Goal: Task Accomplishment & Management: Manage account settings

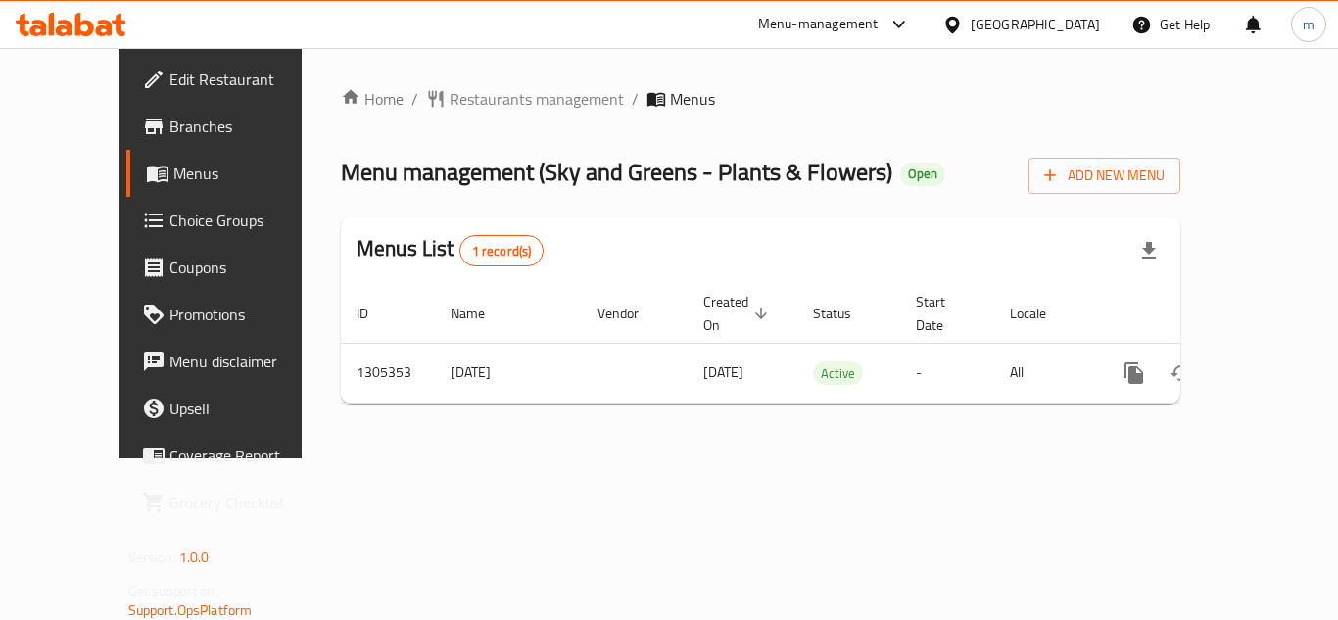
click at [822, 114] on div "Home / Restaurants management / Menus Menu management ( Sky and Greens - Plants…" at bounding box center [761, 253] width 840 height 332
click at [959, 30] on icon at bounding box center [952, 24] width 14 height 17
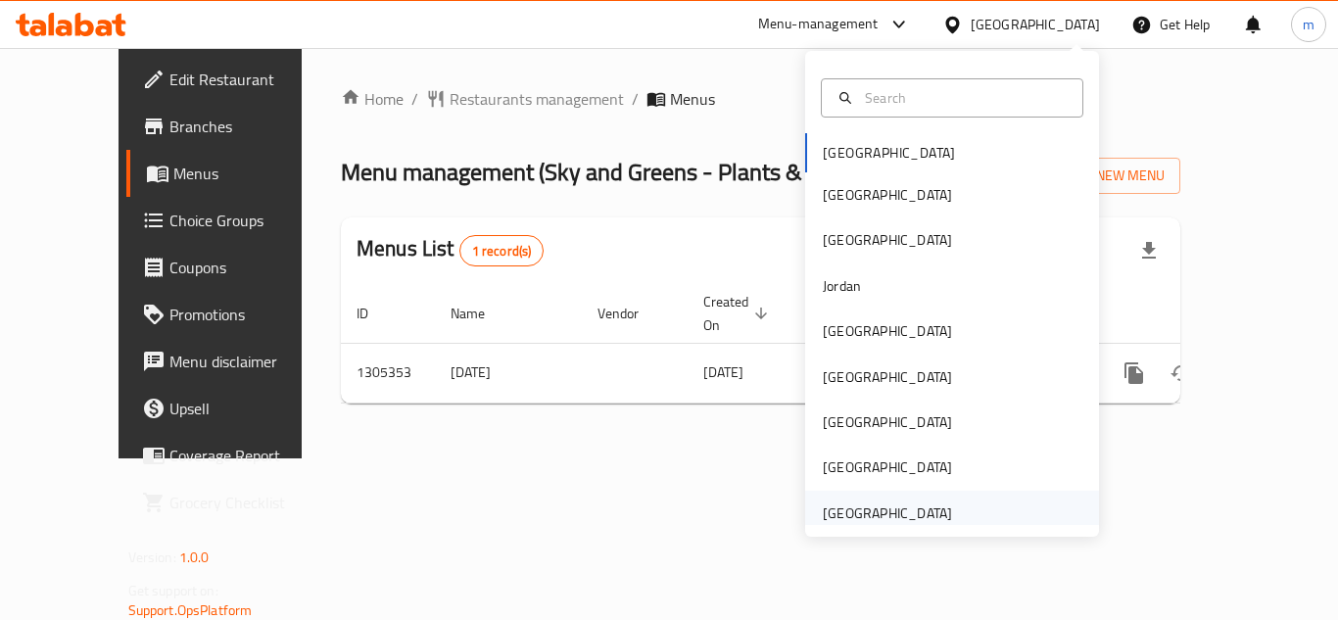
click at [888, 512] on div "[GEOGRAPHIC_DATA]" at bounding box center [887, 514] width 129 height 22
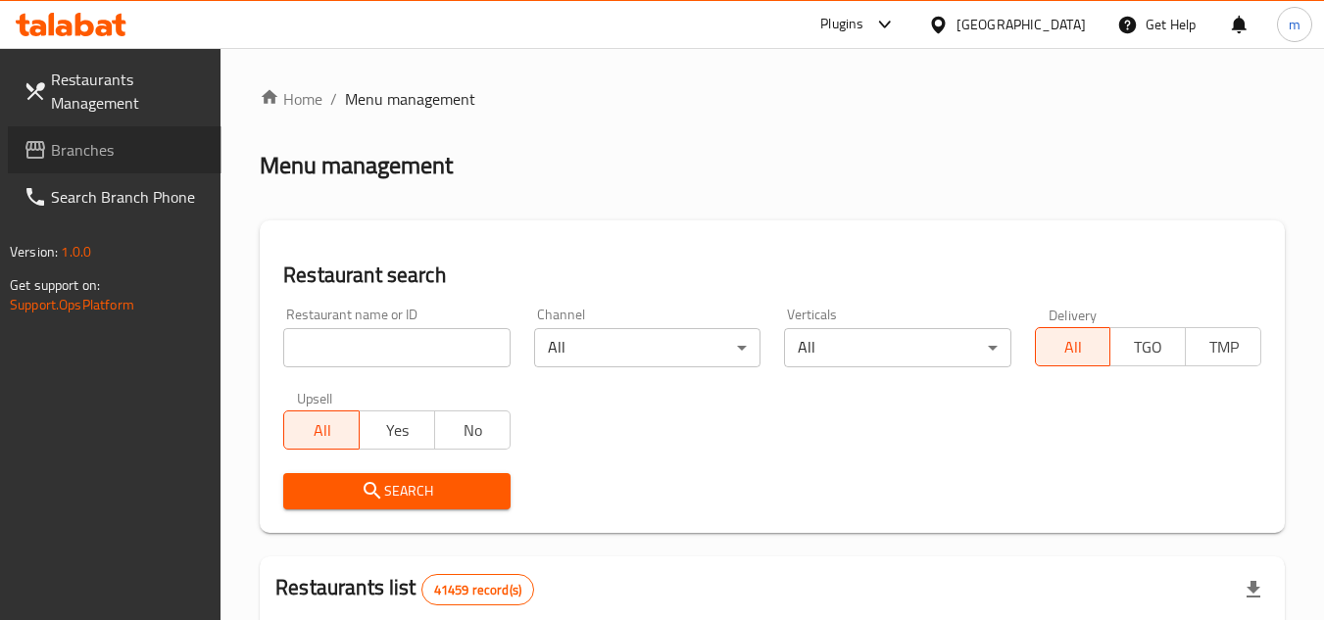
click at [90, 162] on span "Branches" at bounding box center [128, 150] width 155 height 24
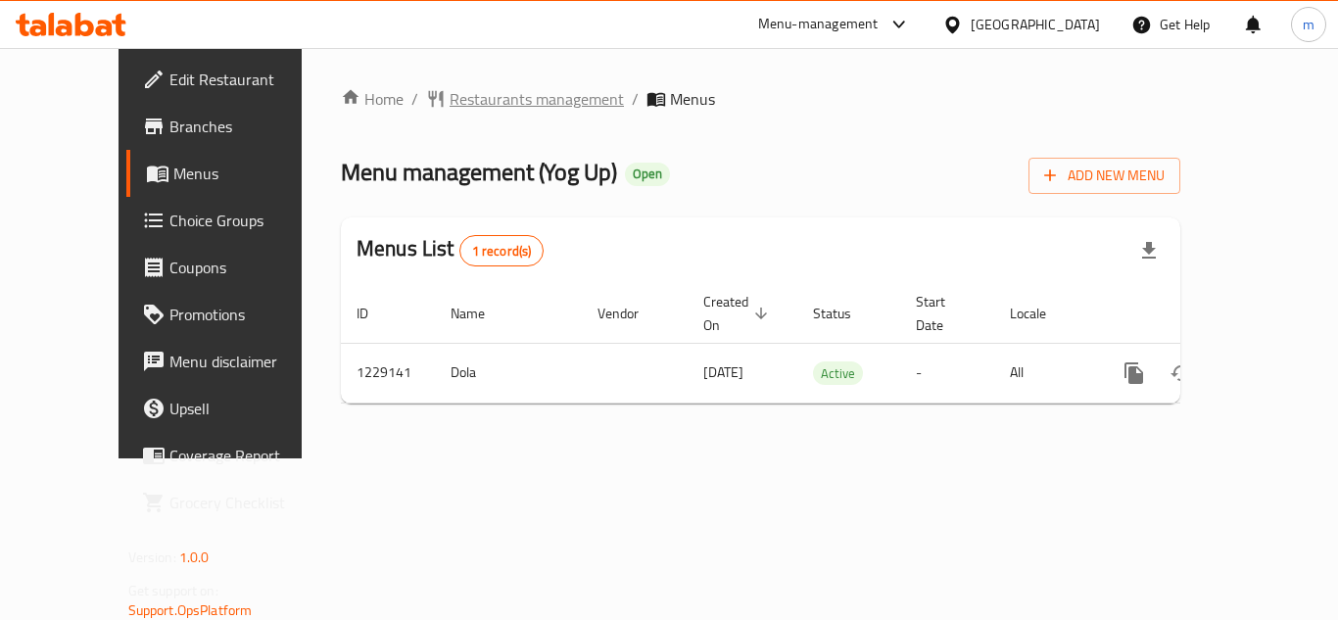
click at [453, 93] on span "Restaurants management" at bounding box center [537, 99] width 174 height 24
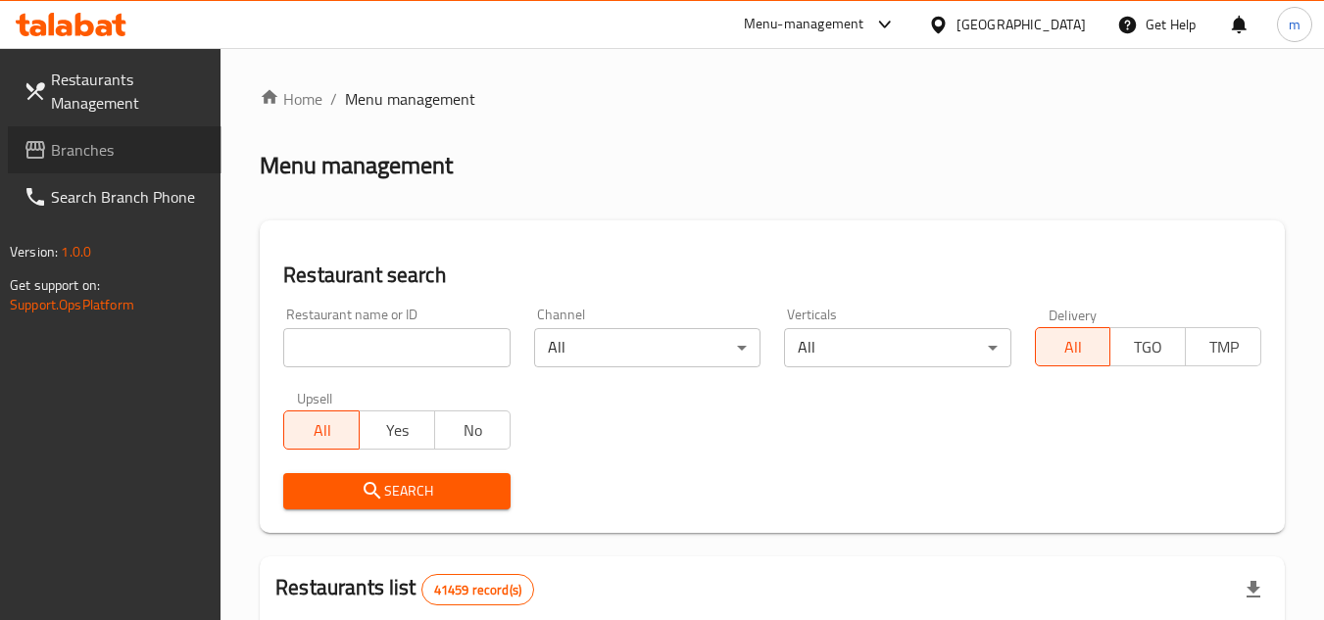
click at [106, 159] on span "Branches" at bounding box center [128, 150] width 155 height 24
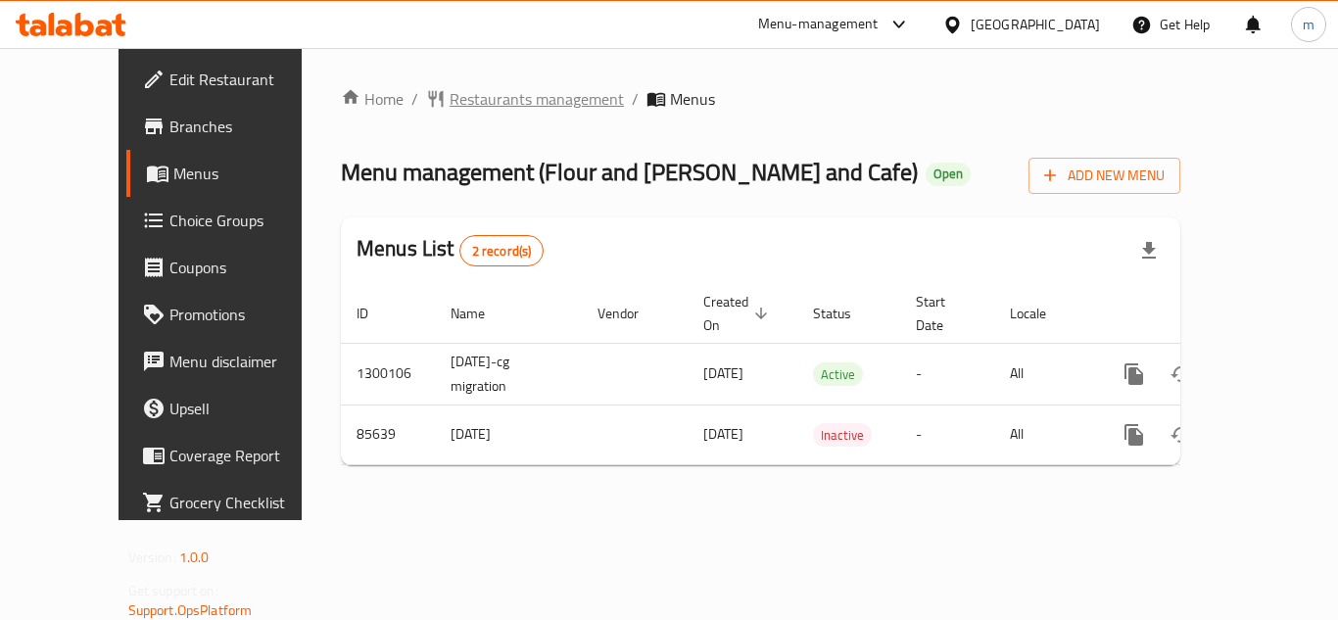
click at [494, 92] on span "Restaurants management" at bounding box center [537, 99] width 174 height 24
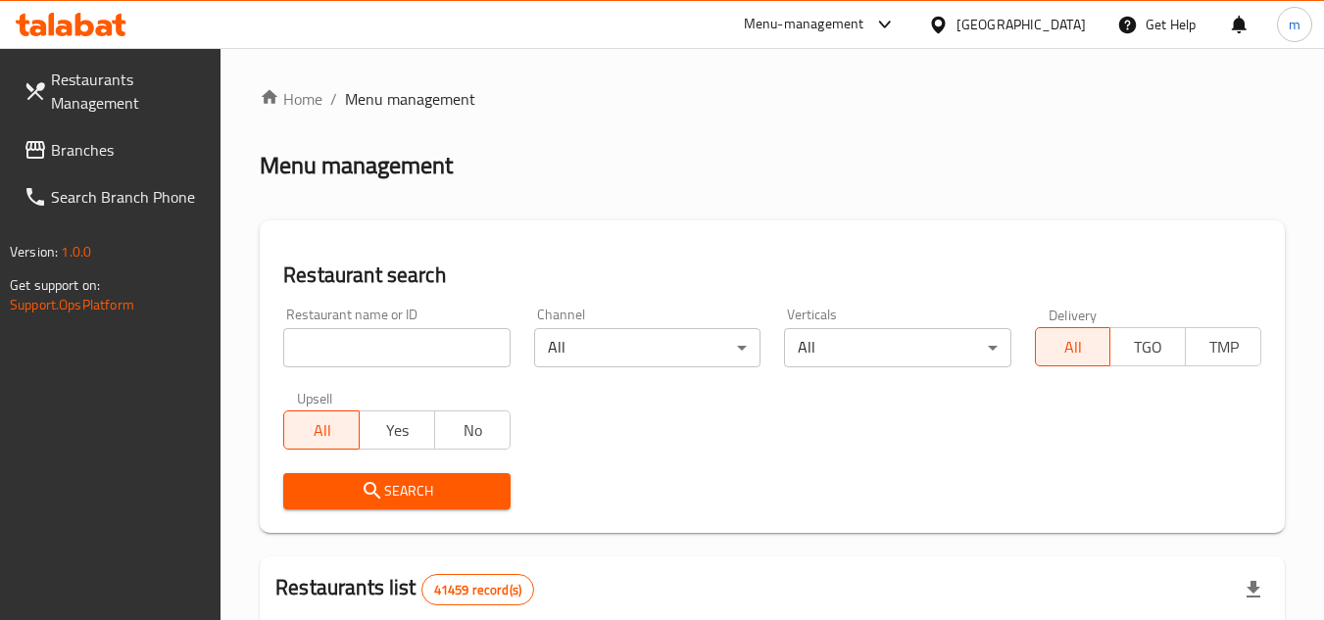
click at [109, 148] on span "Branches" at bounding box center [128, 150] width 155 height 24
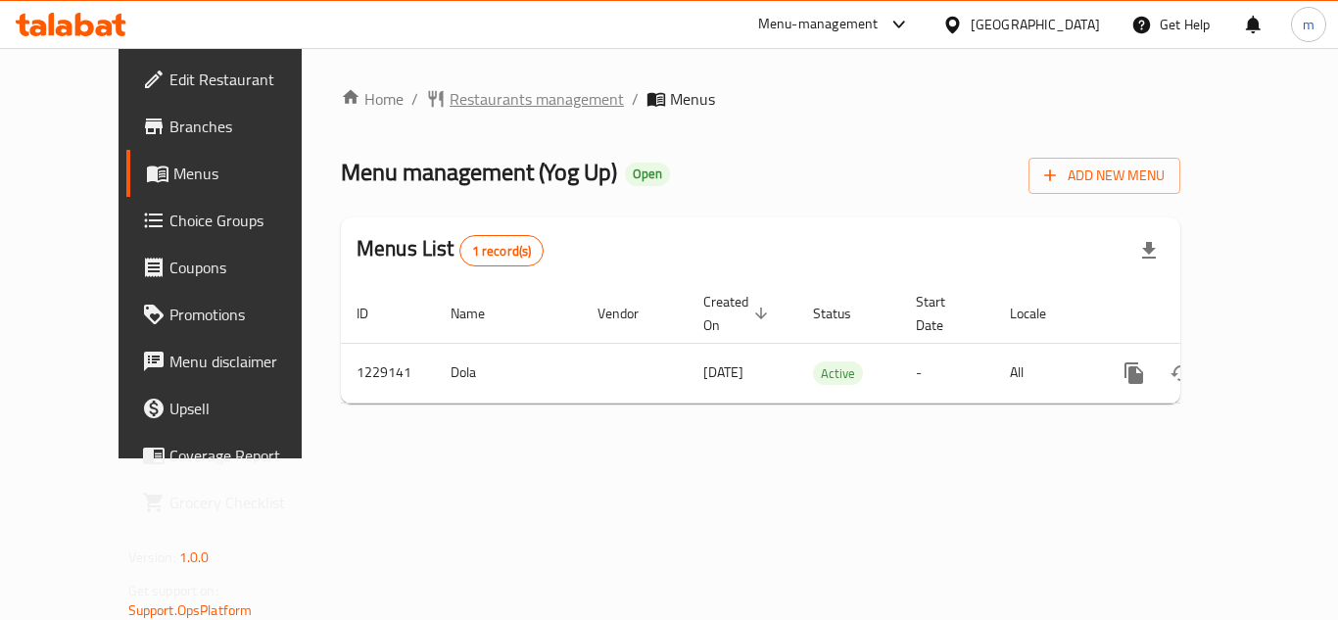
click at [450, 87] on span "Restaurants management" at bounding box center [537, 99] width 174 height 24
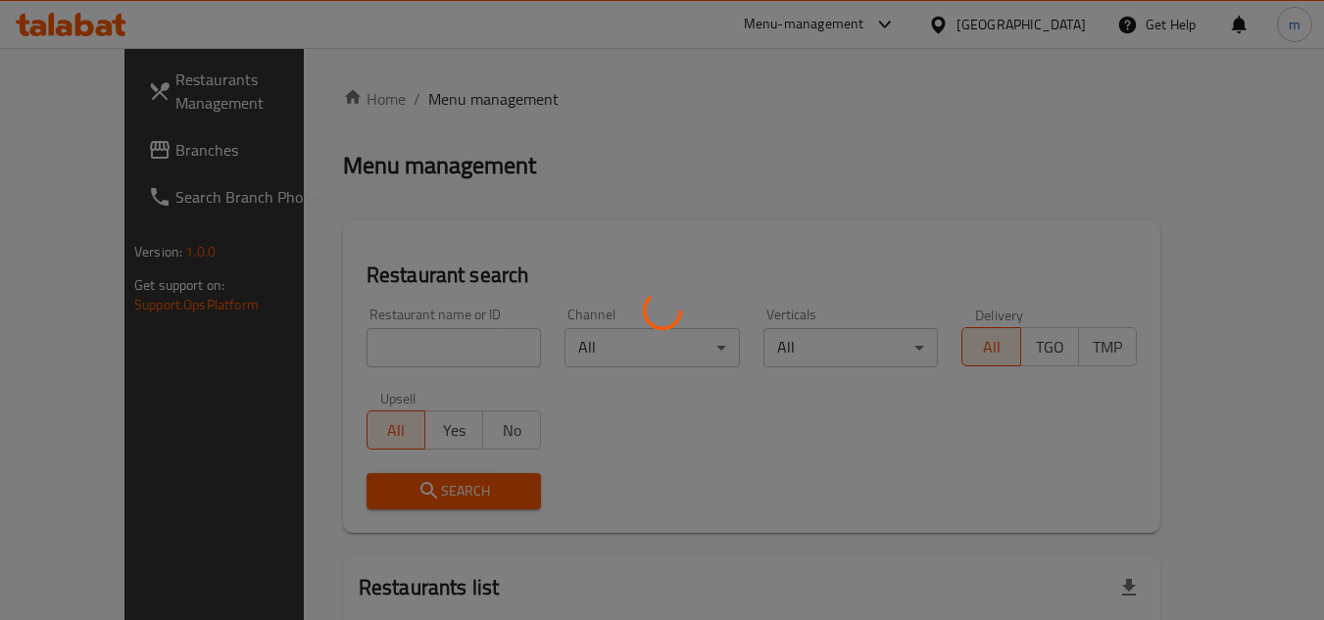
click at [110, 156] on div at bounding box center [662, 310] width 1324 height 620
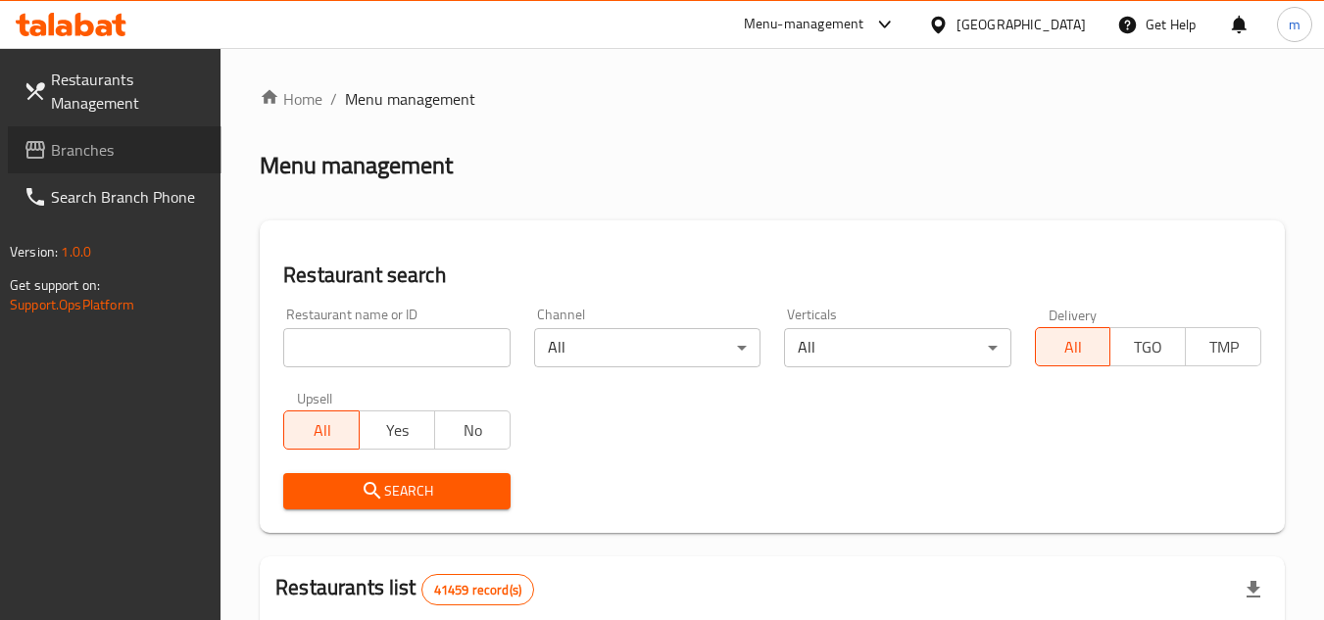
click at [110, 156] on span "Branches" at bounding box center [128, 150] width 155 height 24
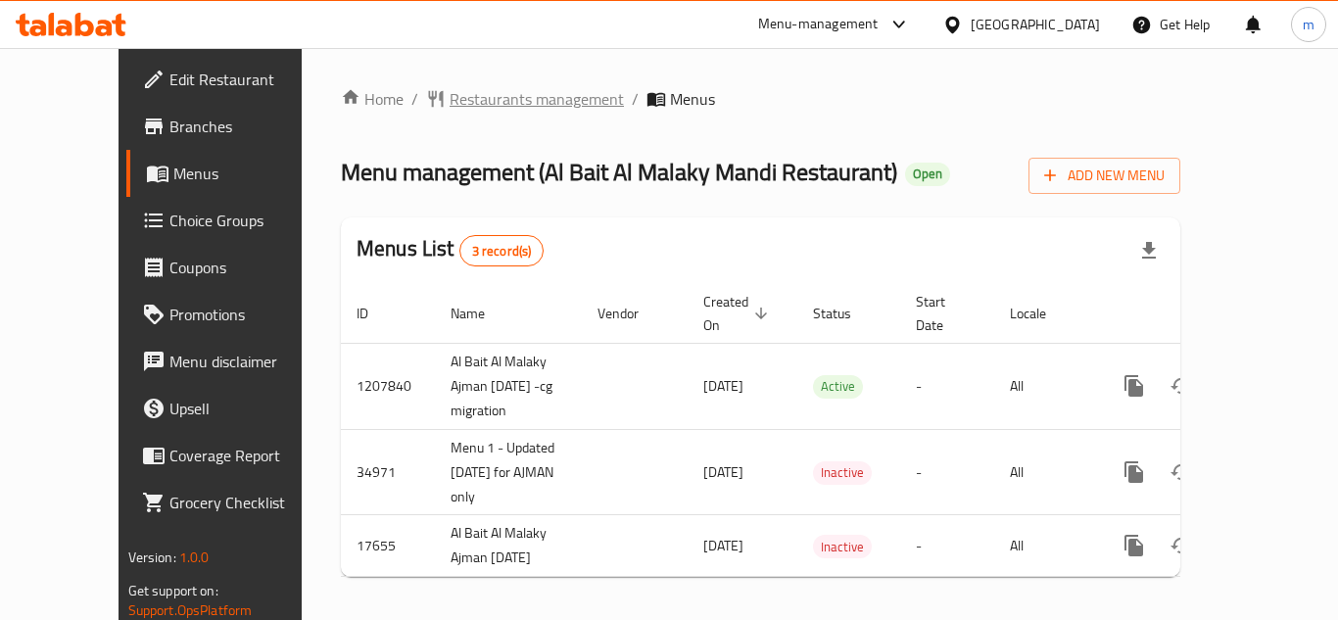
click at [457, 94] on span "Restaurants management" at bounding box center [537, 99] width 174 height 24
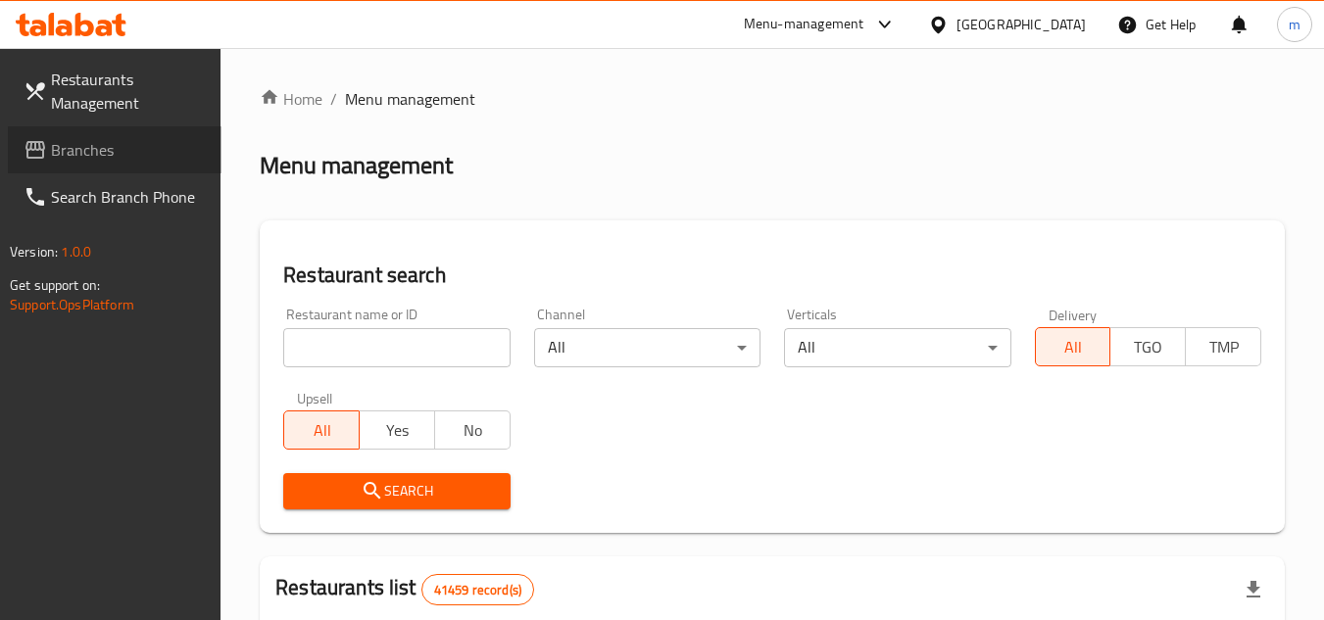
click at [166, 159] on span "Branches" at bounding box center [128, 150] width 155 height 24
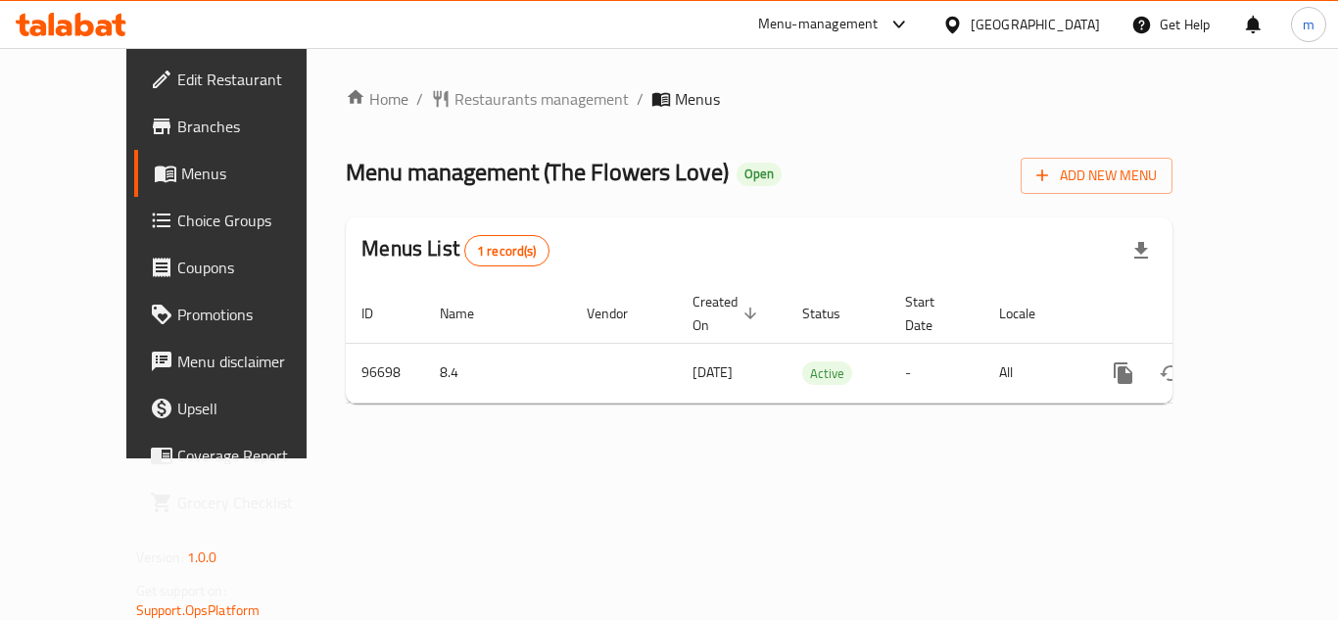
click at [177, 79] on span "Edit Restaurant" at bounding box center [255, 80] width 157 height 24
click at [486, 105] on span "Restaurants management" at bounding box center [542, 99] width 174 height 24
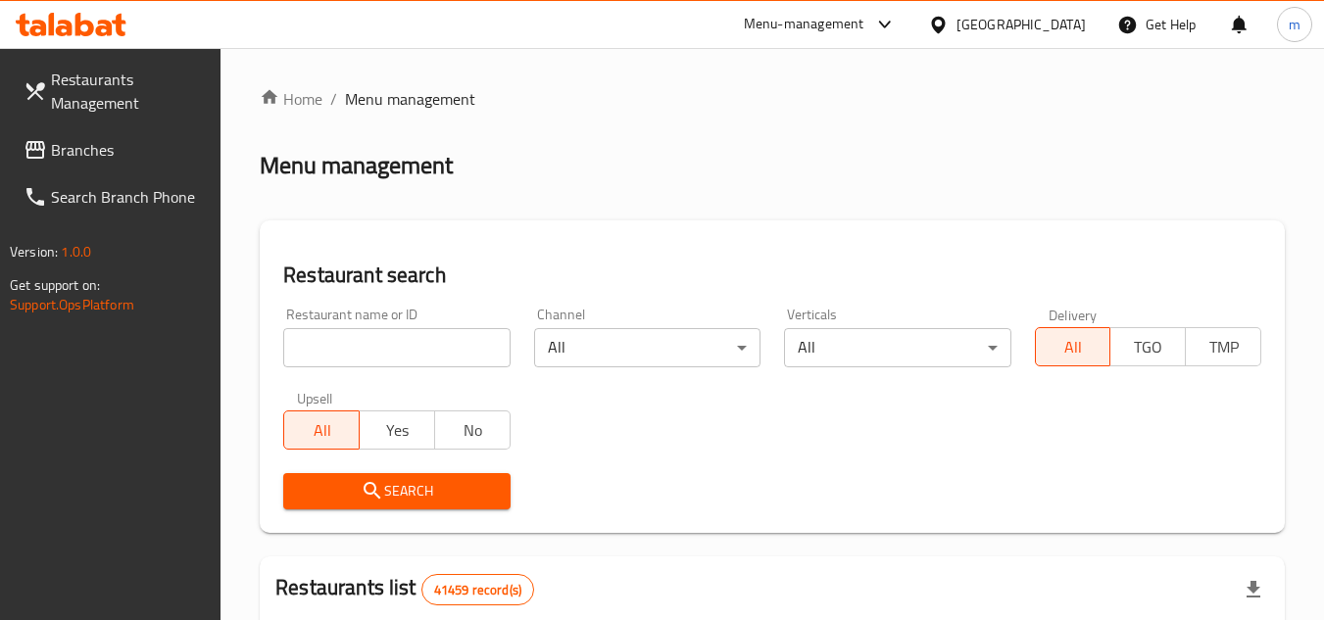
click at [66, 162] on span "Branches" at bounding box center [128, 150] width 155 height 24
